Goal: Obtain resource: Obtain resource

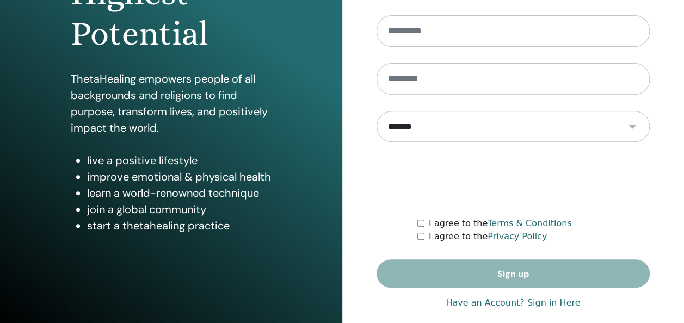
scroll to position [188, 0]
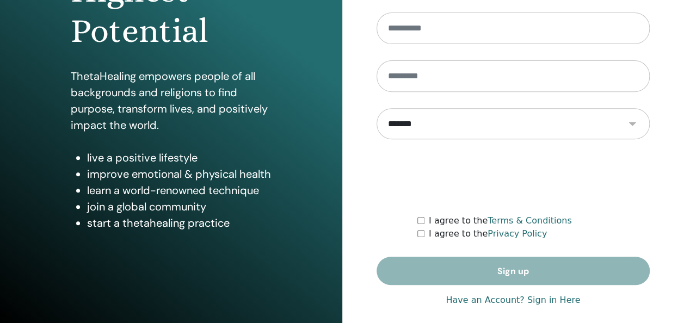
click at [547, 301] on link "Have an Account? Sign in Here" at bounding box center [512, 300] width 134 height 13
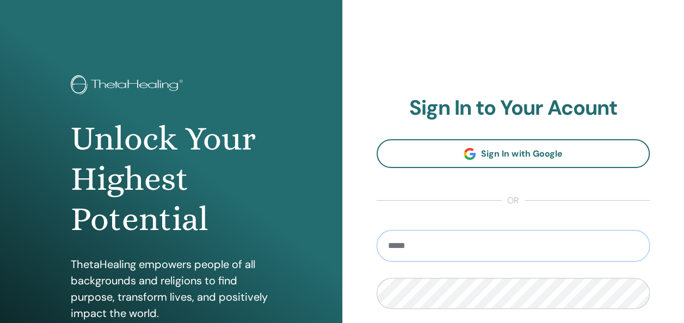
click at [511, 231] on input "email" at bounding box center [513, 246] width 274 height 32
type input "**********"
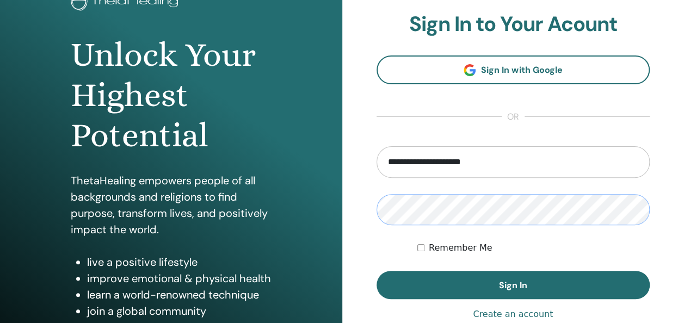
scroll to position [90, 0]
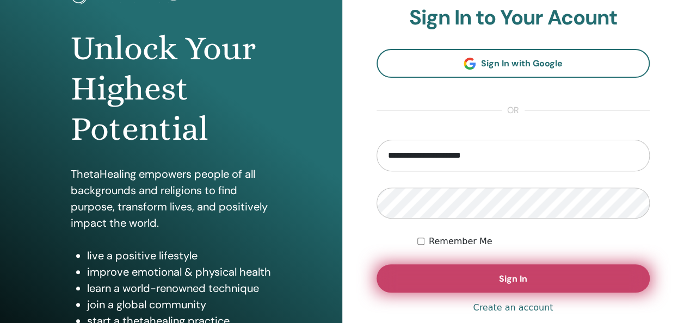
click at [492, 274] on button "Sign In" at bounding box center [513, 278] width 274 height 28
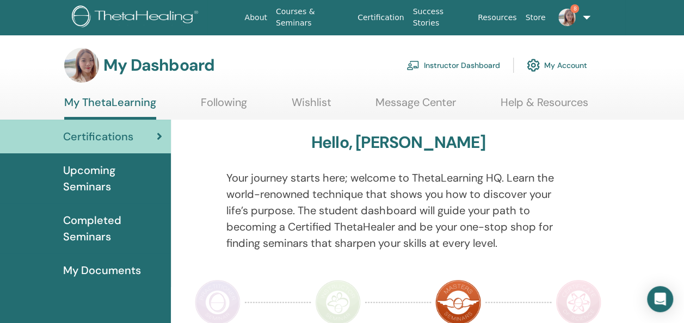
click at [446, 63] on link "Instructor Dashboard" at bounding box center [453, 65] width 94 height 24
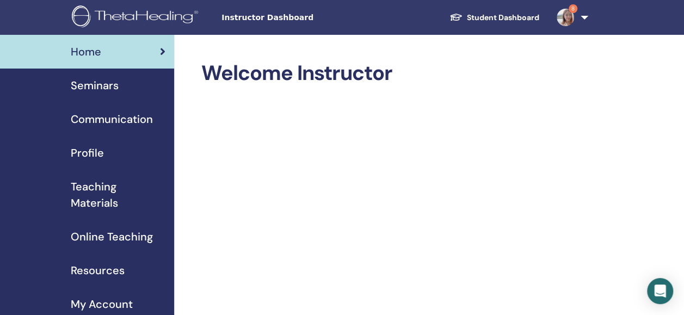
click at [101, 272] on span "Resources" at bounding box center [98, 270] width 54 height 16
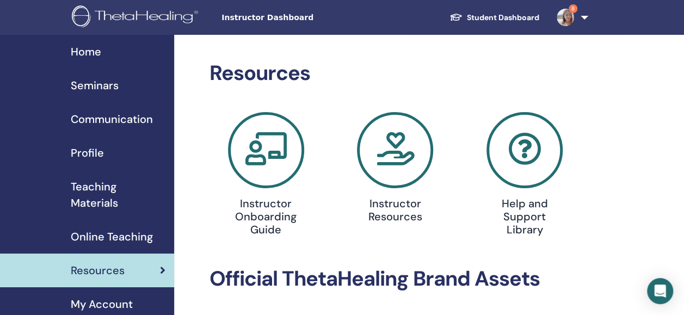
click at [109, 191] on span "Teaching Materials" at bounding box center [118, 194] width 95 height 33
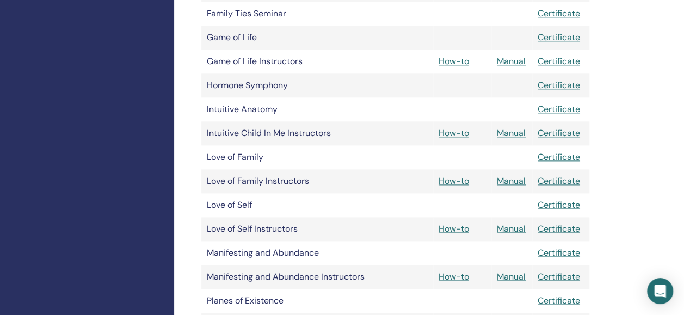
scroll to position [641, 0]
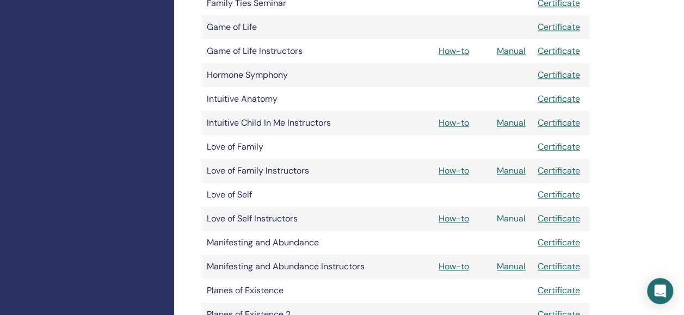
click at [505, 216] on link "Manual" at bounding box center [511, 218] width 29 height 11
